Goal: Task Accomplishment & Management: Manage account settings

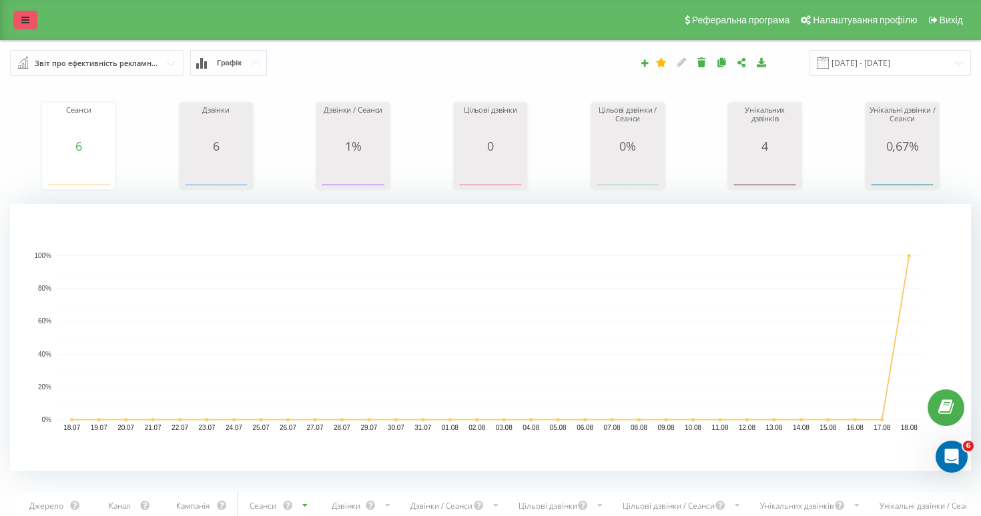
click at [17, 12] on link at bounding box center [25, 20] width 24 height 19
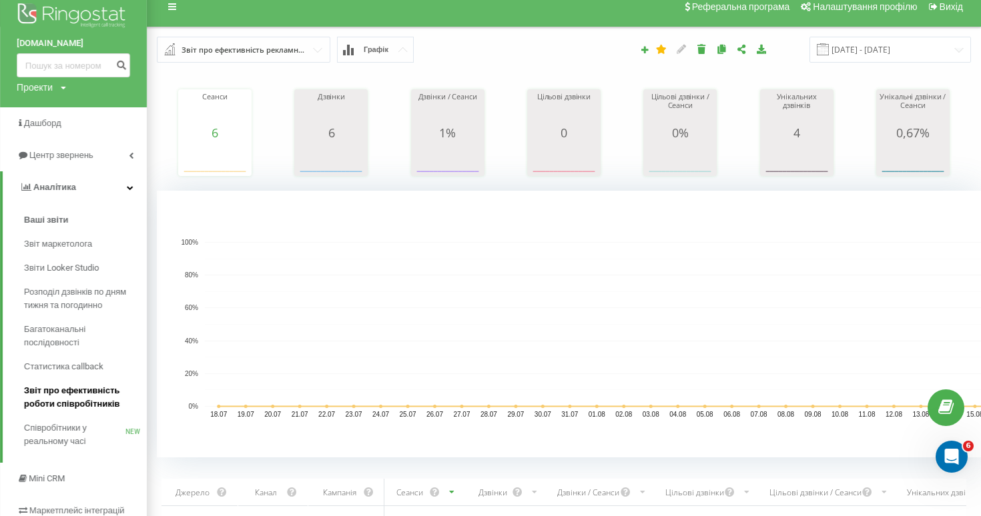
scroll to position [15, 0]
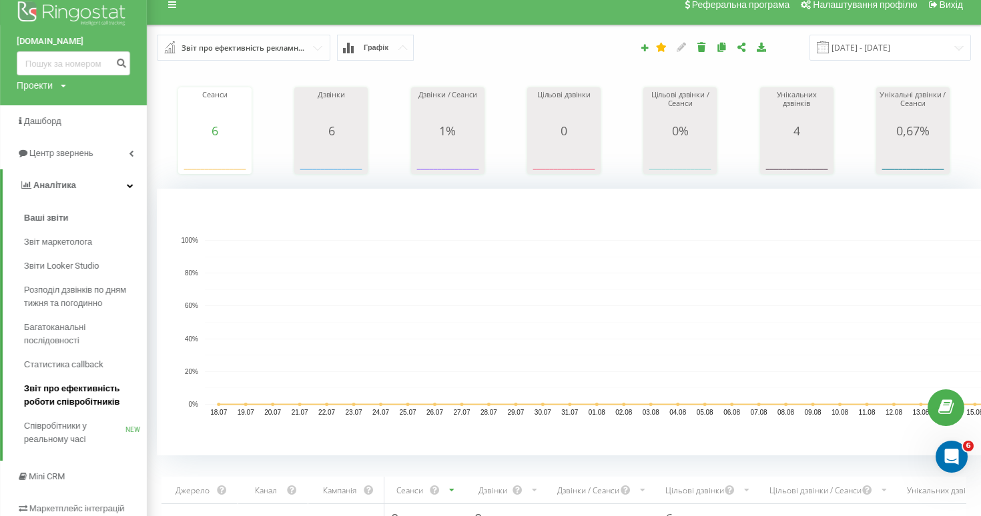
click at [100, 401] on span "Звіт про ефективність роботи співробітників" at bounding box center [82, 395] width 116 height 27
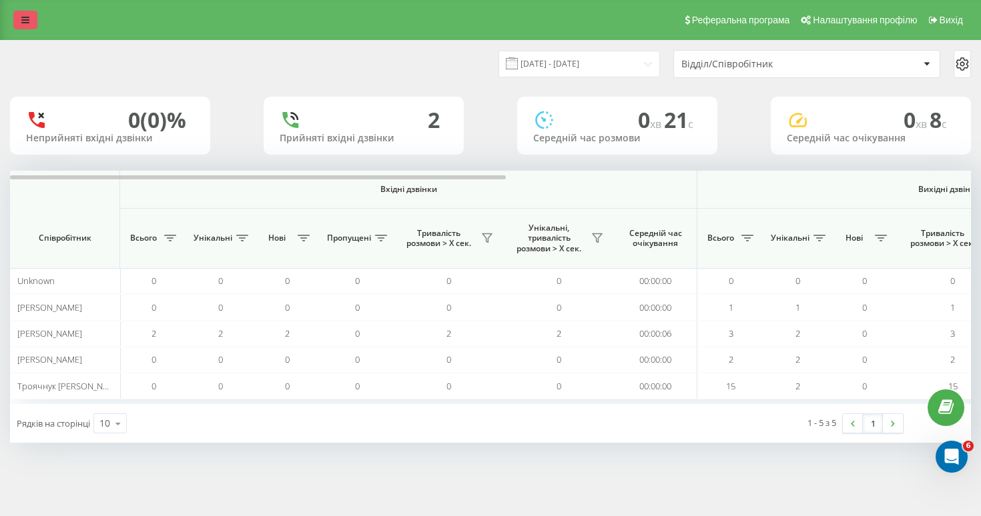
click at [28, 15] on icon at bounding box center [25, 19] width 8 height 9
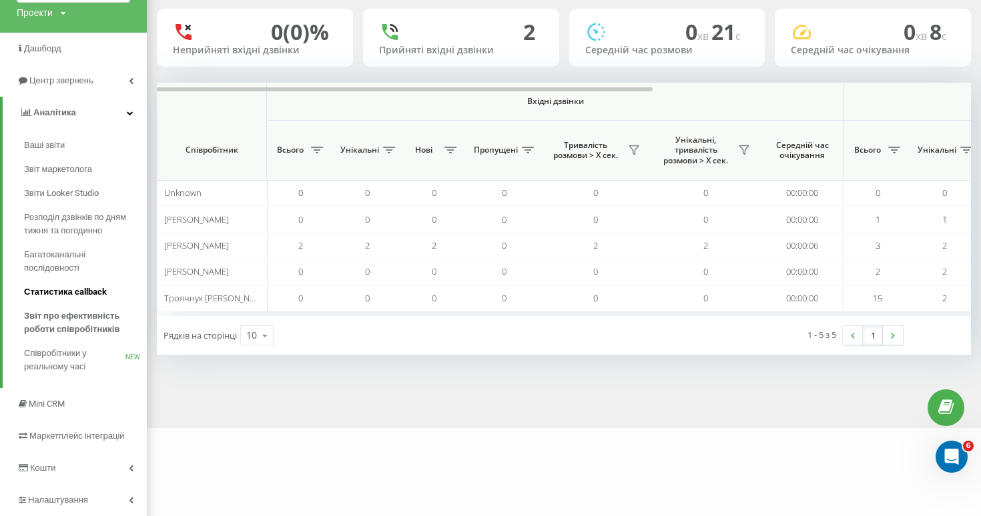
scroll to position [122, 0]
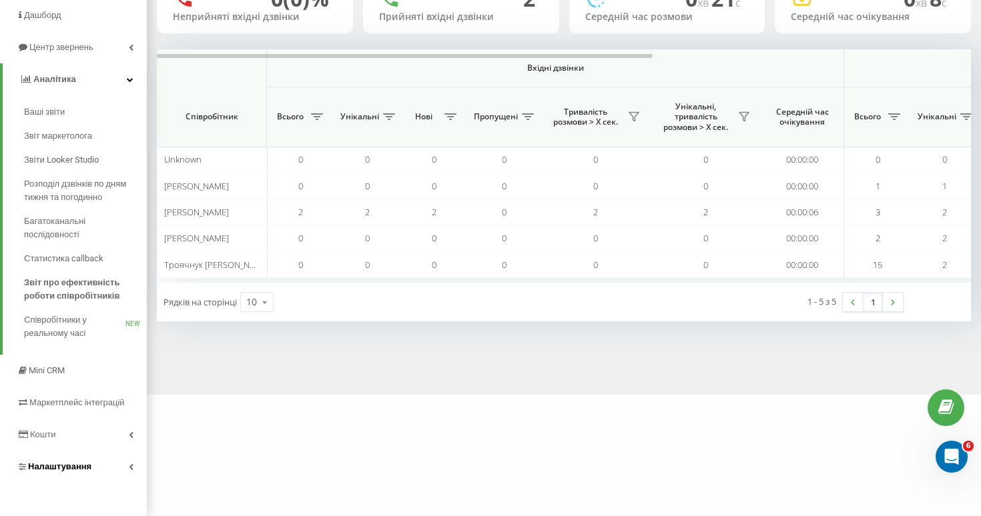
click at [127, 468] on link "Налаштування" at bounding box center [73, 467] width 147 height 32
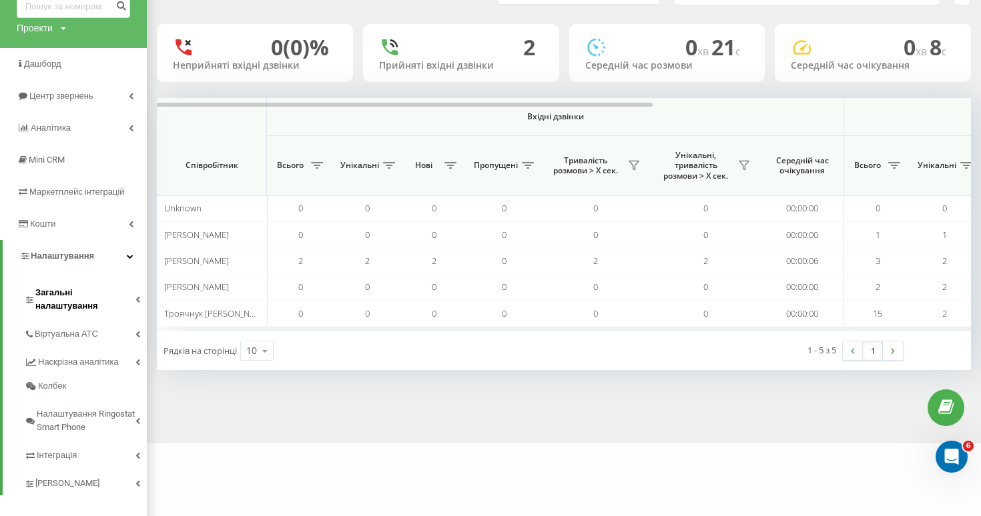
click at [131, 295] on span "Загальні налаштування" at bounding box center [85, 299] width 100 height 27
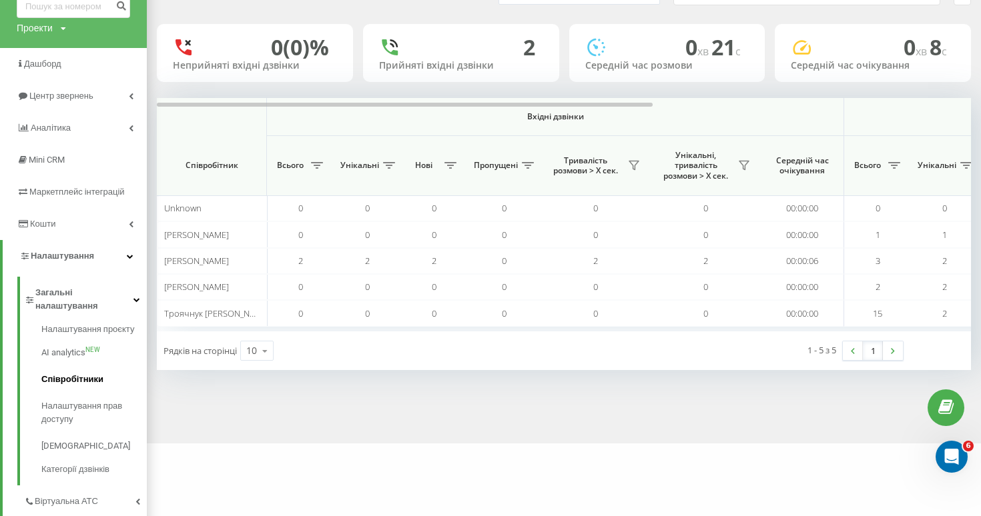
click at [107, 366] on link "Співробітники" at bounding box center [93, 379] width 105 height 27
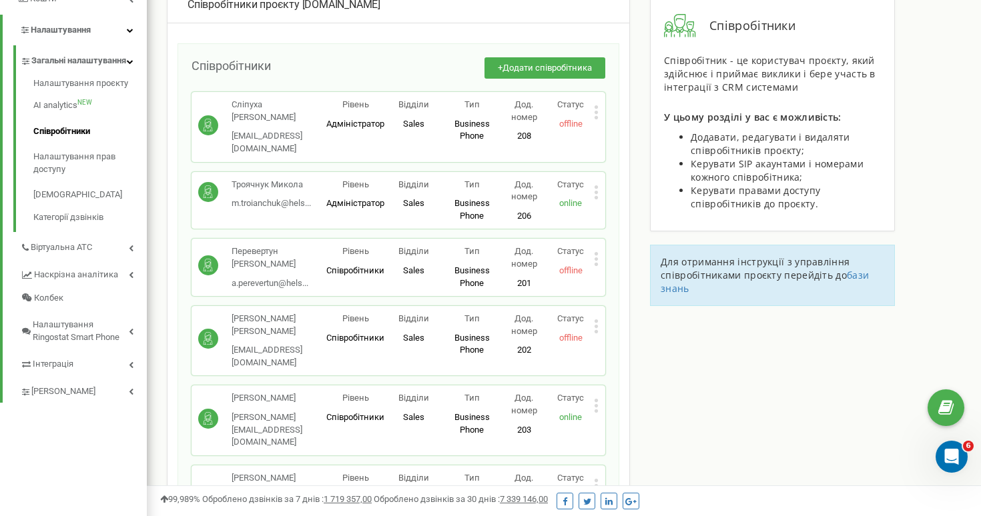
scroll to position [284, 0]
click at [597, 195] on icon at bounding box center [595, 196] width 3 height 3
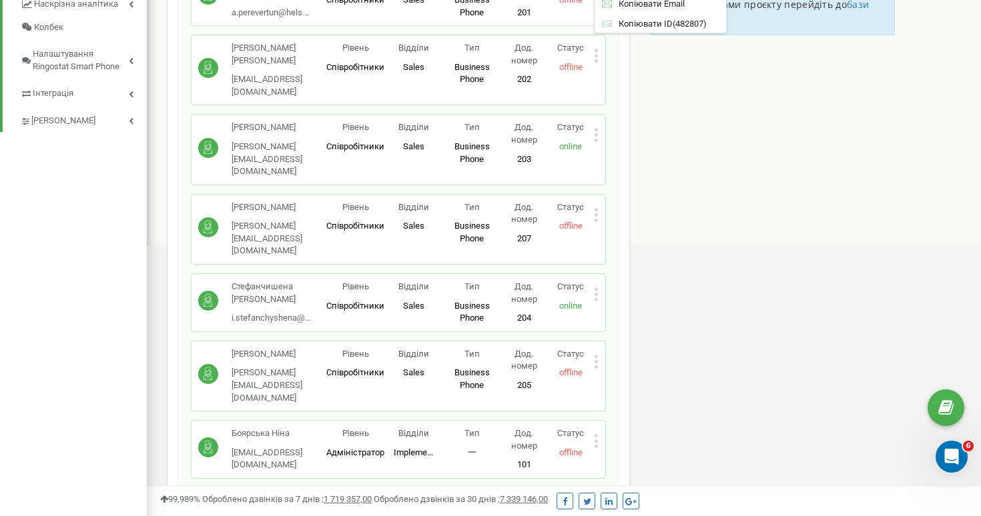
scroll to position [564, 0]
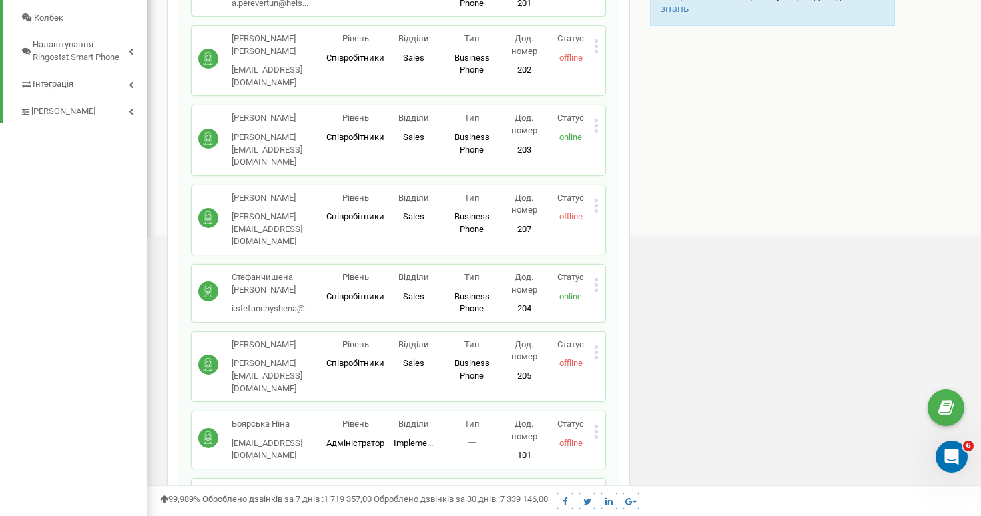
click at [593, 339] on div "Статус offline" at bounding box center [570, 354] width 47 height 31
click at [598, 346] on icon at bounding box center [596, 353] width 5 height 14
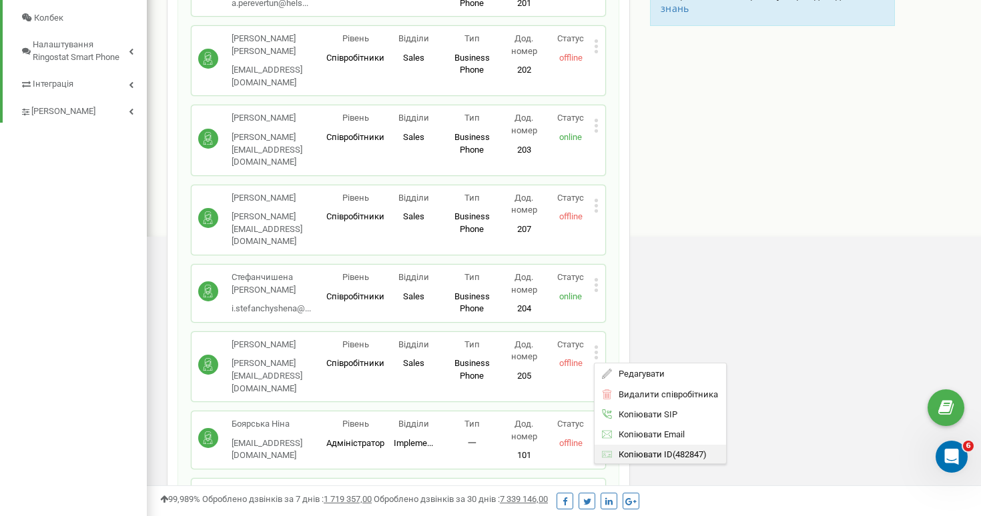
click at [654, 450] on span "Копіювати ID" at bounding box center [642, 454] width 61 height 9
